Goal: Transaction & Acquisition: Download file/media

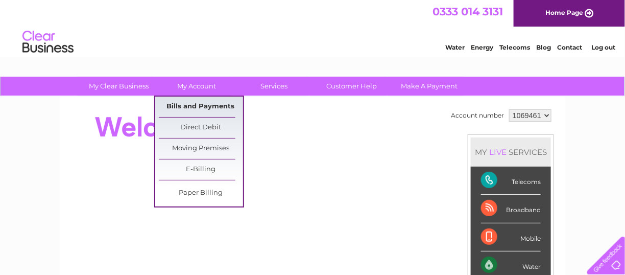
click at [195, 103] on link "Bills and Payments" at bounding box center [201, 106] width 84 height 20
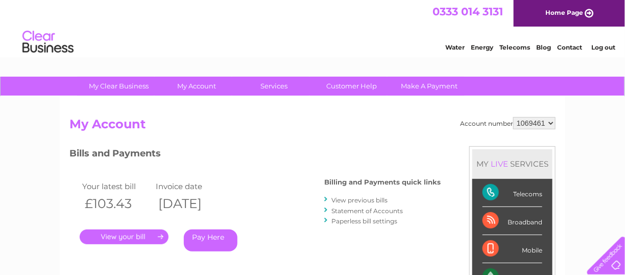
click at [125, 237] on link "." at bounding box center [124, 236] width 89 height 15
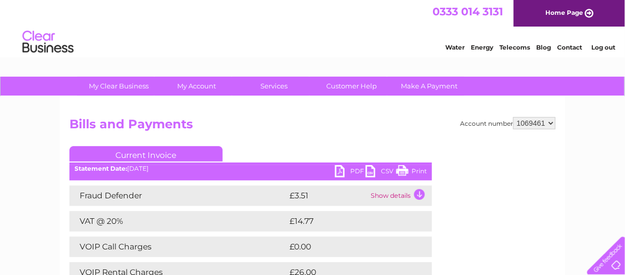
click at [347, 172] on link "PDF" at bounding box center [350, 172] width 31 height 15
click at [341, 173] on link "PDF" at bounding box center [350, 172] width 31 height 15
